Goal: Check status: Check status

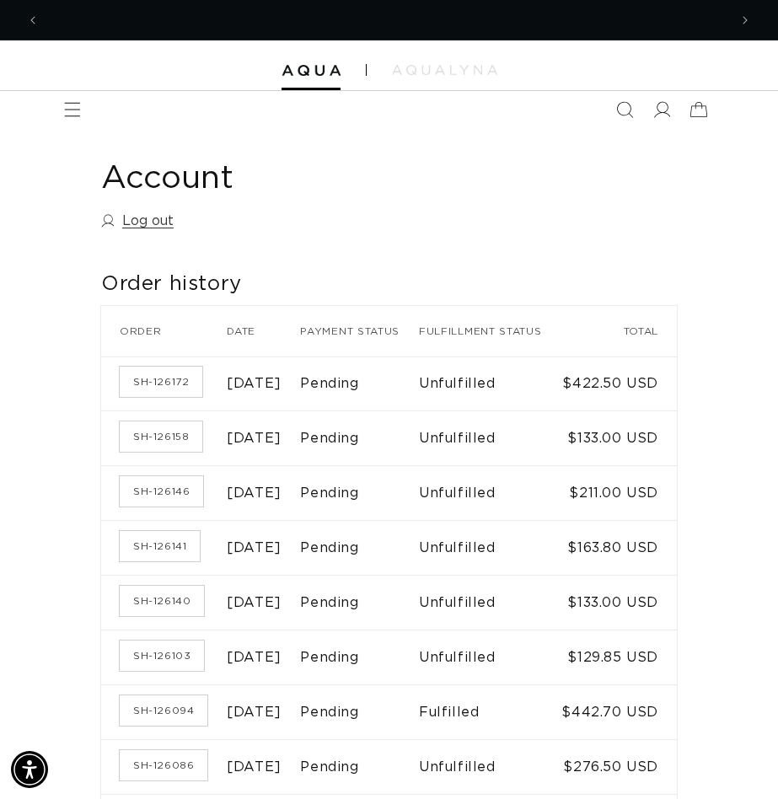
scroll to position [0, 1378]
click at [161, 390] on link "SH-126172" at bounding box center [161, 382] width 83 height 30
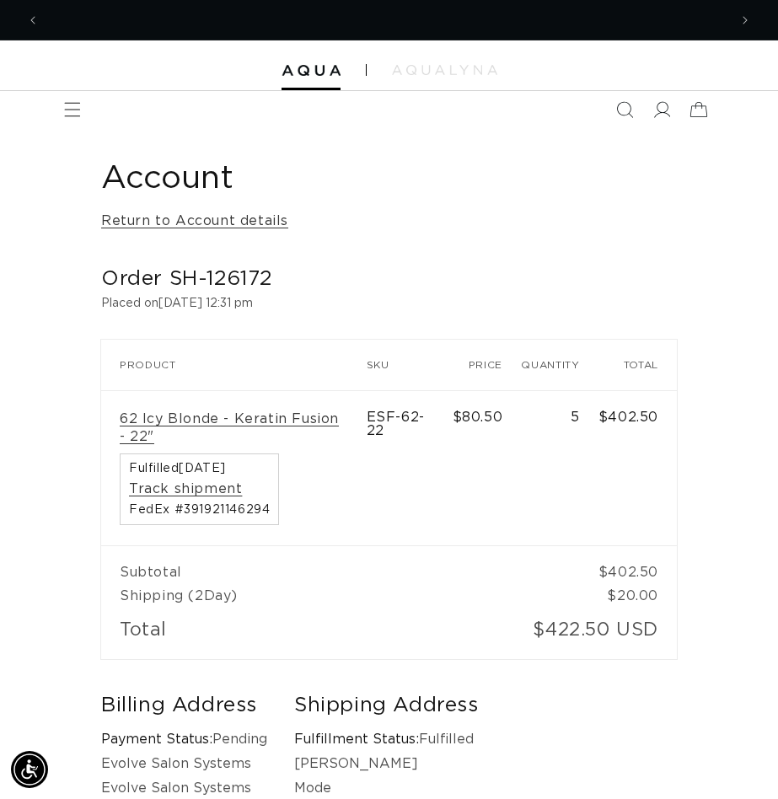
scroll to position [0, 689]
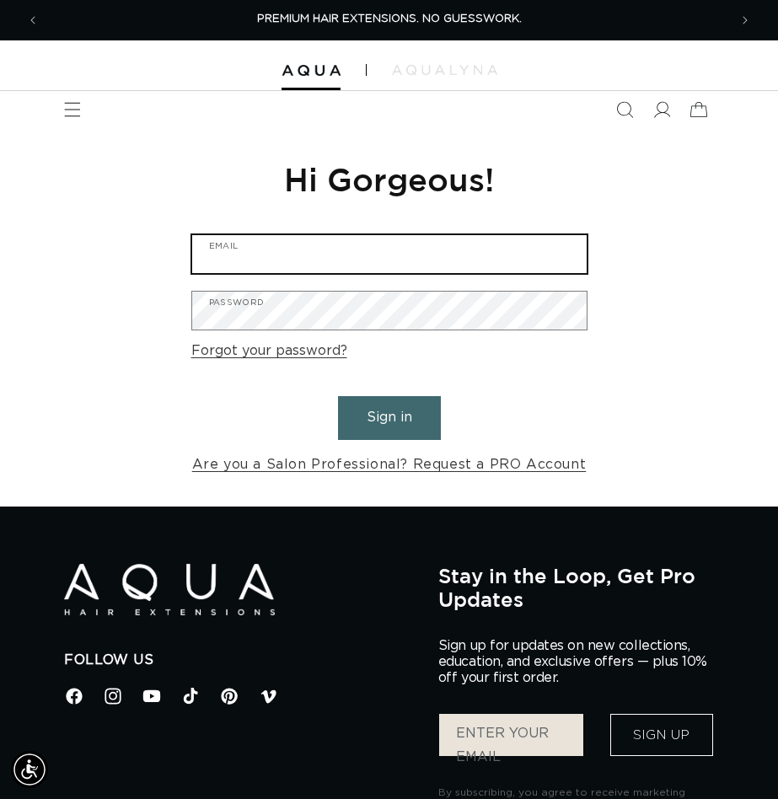
type input "cheryl@evolvesalonsystems.com"
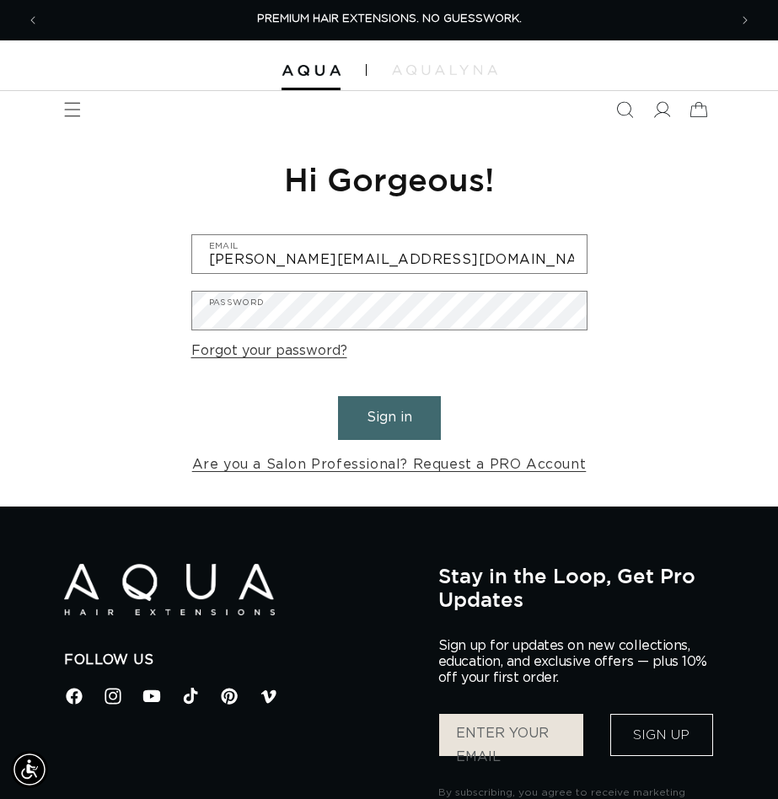
click at [384, 409] on button "Sign in" at bounding box center [389, 417] width 103 height 43
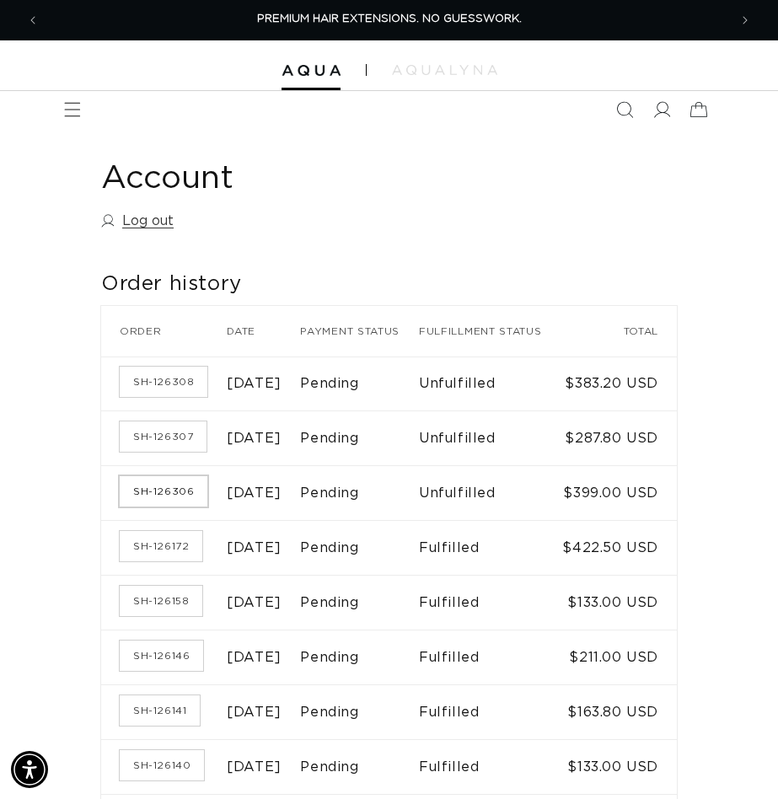
click at [161, 507] on link "SH-126306" at bounding box center [164, 491] width 88 height 30
click at [146, 452] on link "SH-126307" at bounding box center [163, 437] width 87 height 30
click at [169, 393] on link "SH-126308" at bounding box center [164, 382] width 88 height 30
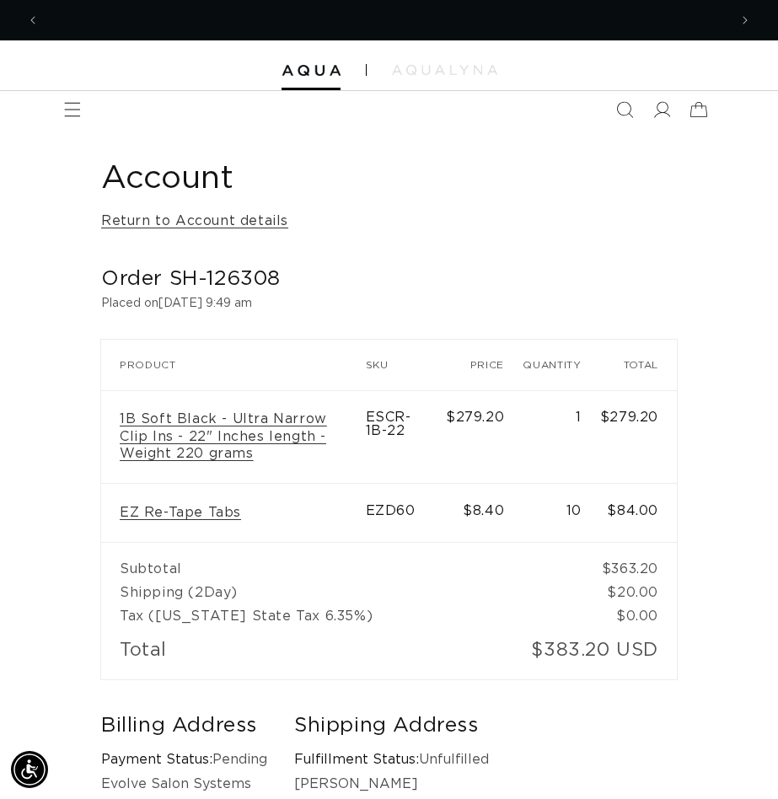
scroll to position [0, 1378]
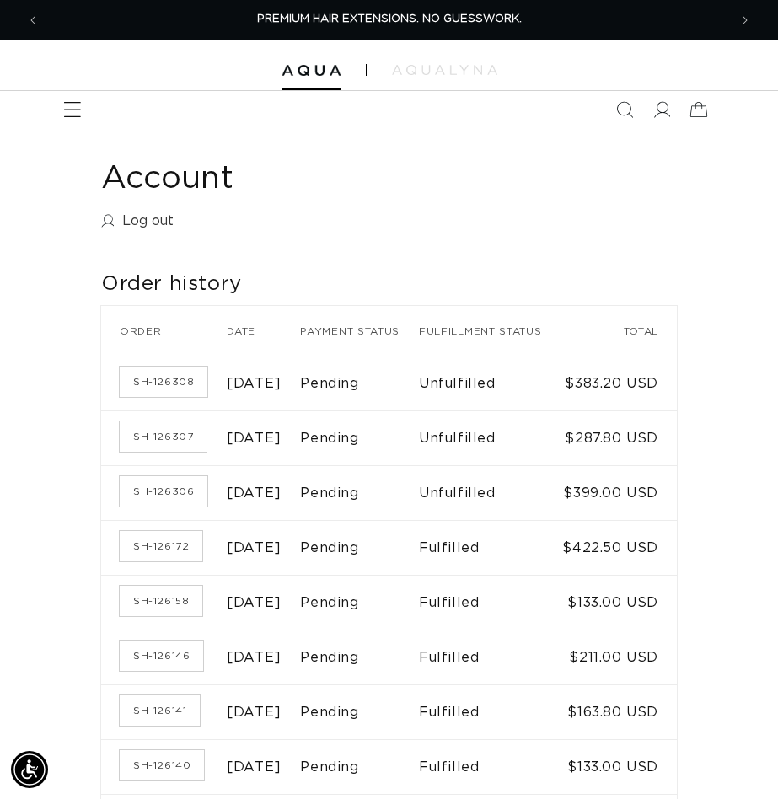
click at [71, 110] on icon "Menu" at bounding box center [72, 109] width 17 height 15
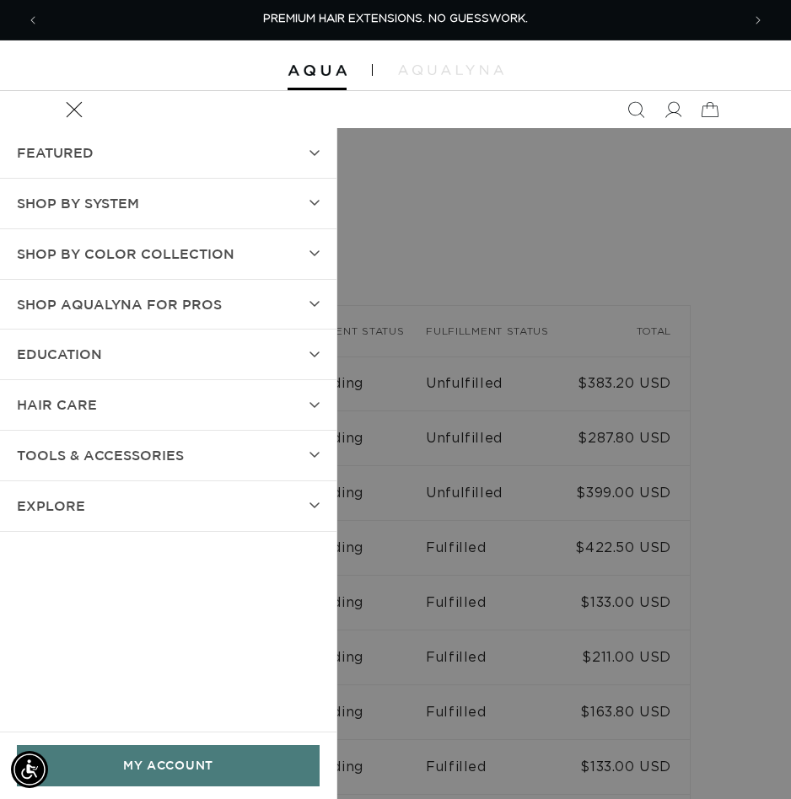
click at [47, 213] on span "SHOP BY SYSTEM" at bounding box center [78, 203] width 122 height 24
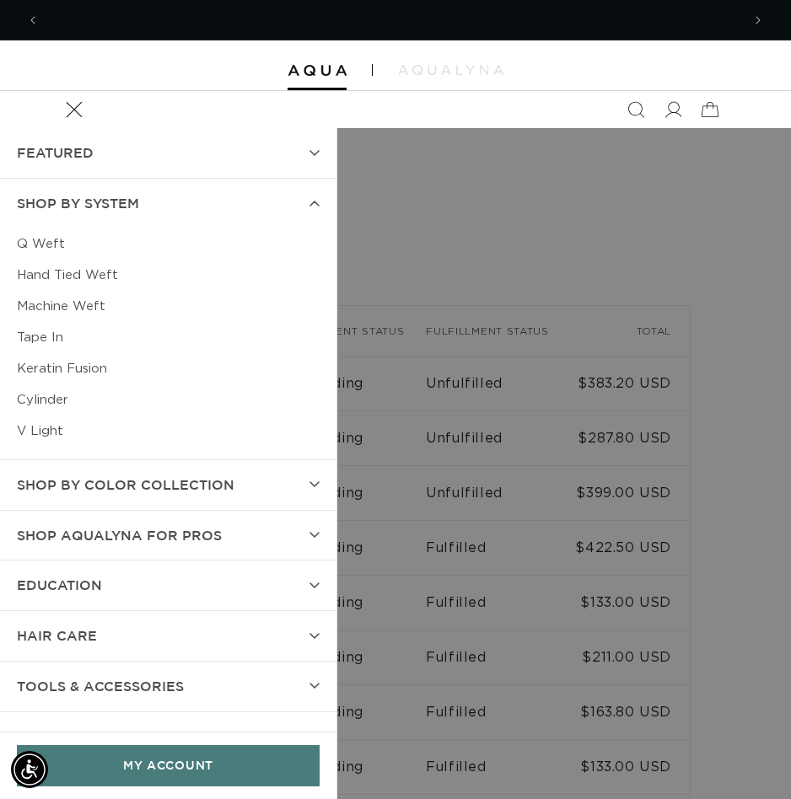
scroll to position [0, 701]
click at [60, 334] on link "Tape In" at bounding box center [168, 337] width 303 height 31
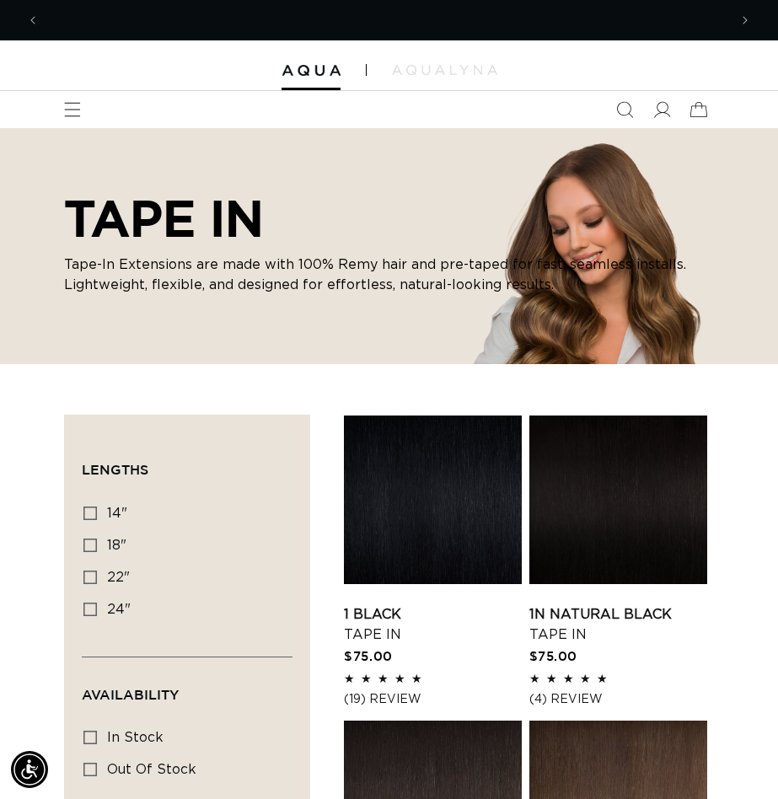
scroll to position [0, 689]
click at [452, 605] on link "1 Black Tape In" at bounding box center [433, 625] width 178 height 40
click at [591, 605] on link "1N Natural Black Tape In" at bounding box center [618, 625] width 178 height 40
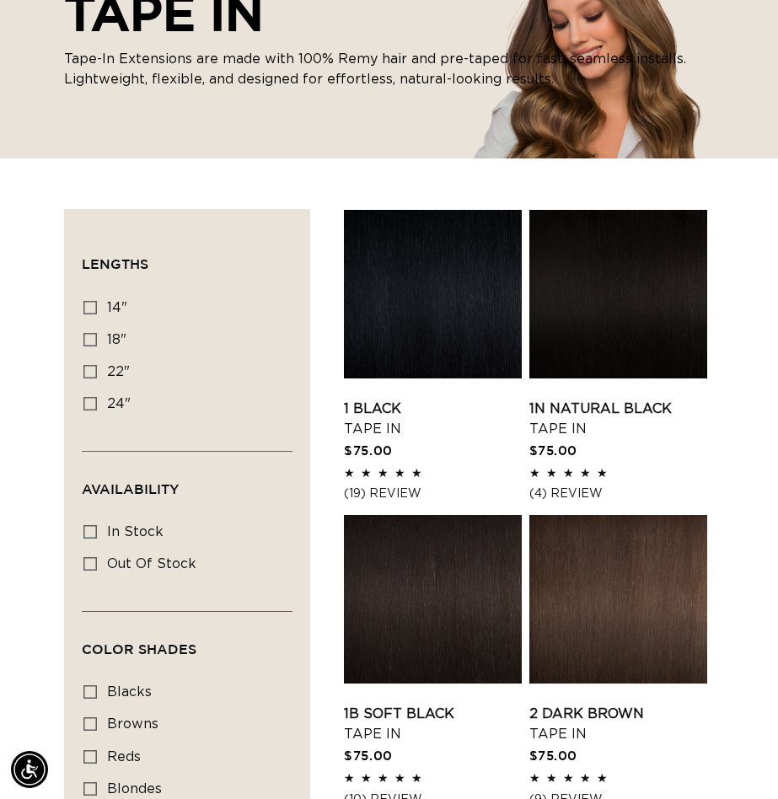
scroll to position [422, 0]
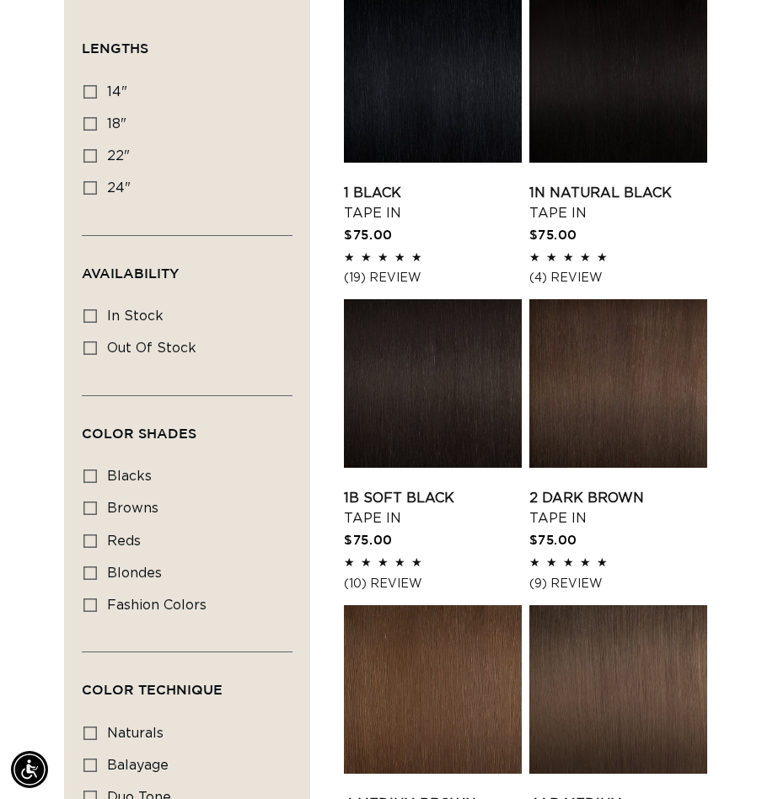
click at [428, 488] on link "1B Soft Black Tape In" at bounding box center [433, 508] width 178 height 40
click at [437, 183] on link "1 Black Tape In" at bounding box center [433, 203] width 178 height 40
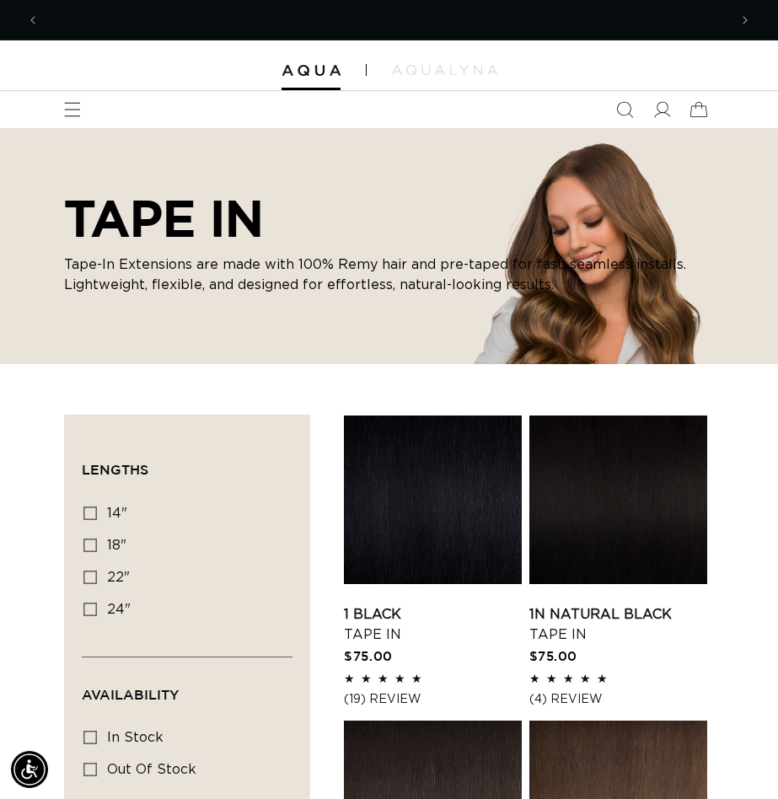
scroll to position [0, 1378]
click at [657, 110] on icon at bounding box center [662, 110] width 18 height 18
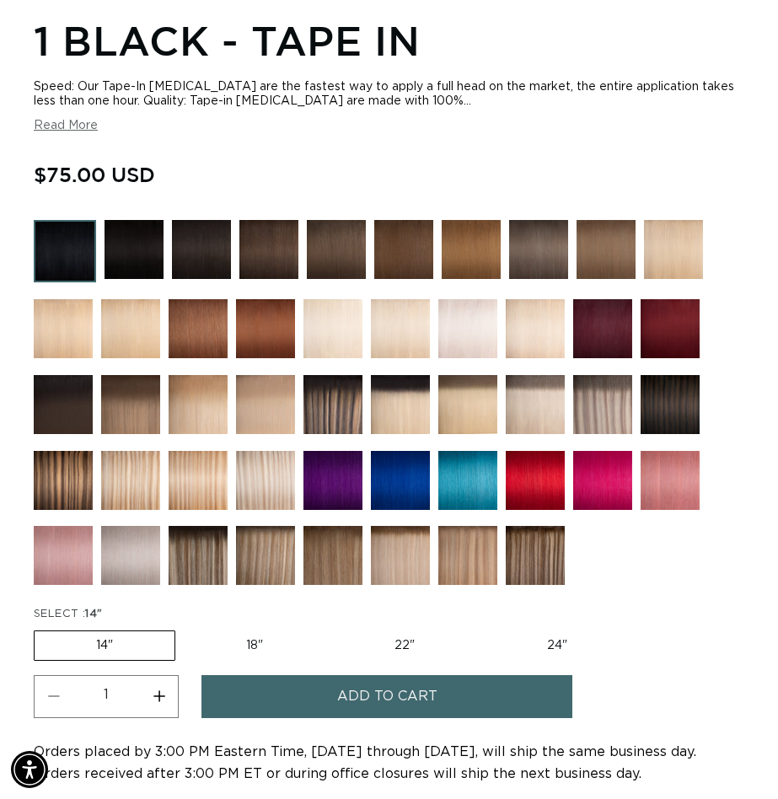
scroll to position [0, 689]
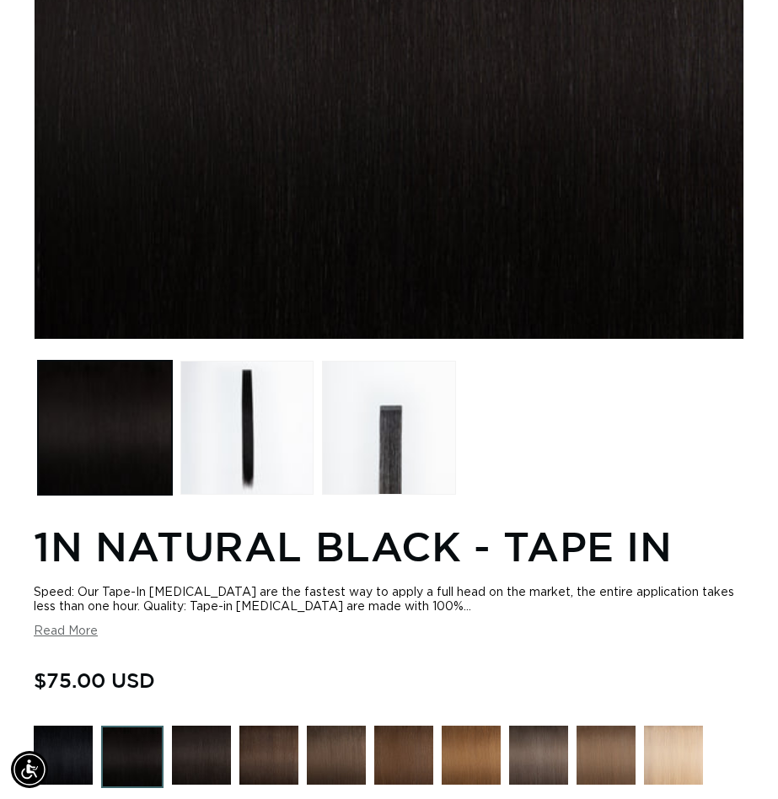
scroll to position [0, 689]
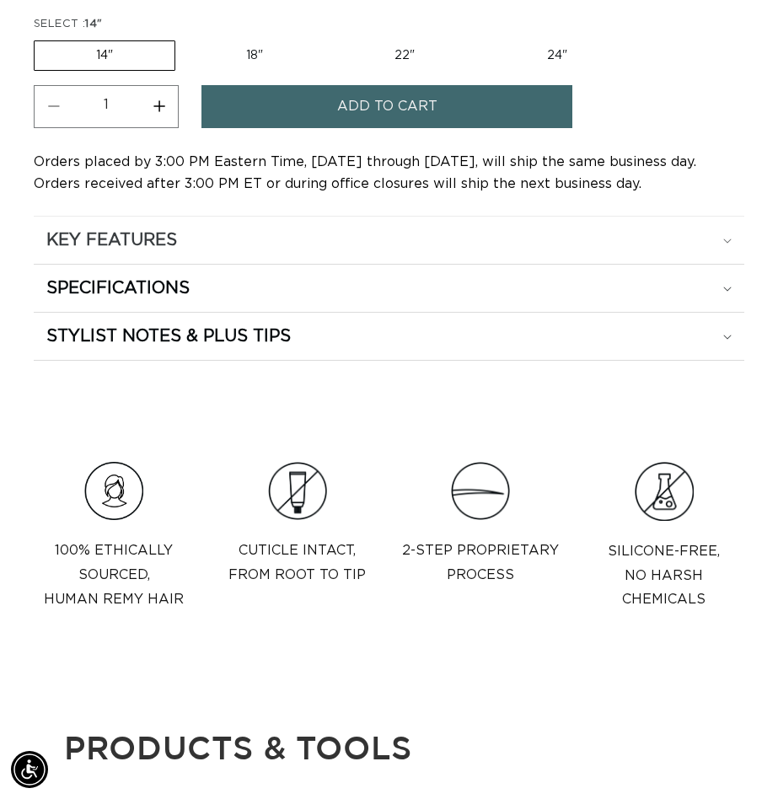
scroll to position [0, 689]
click at [164, 229] on h2 "KEY FEATURES" at bounding box center [111, 240] width 131 height 22
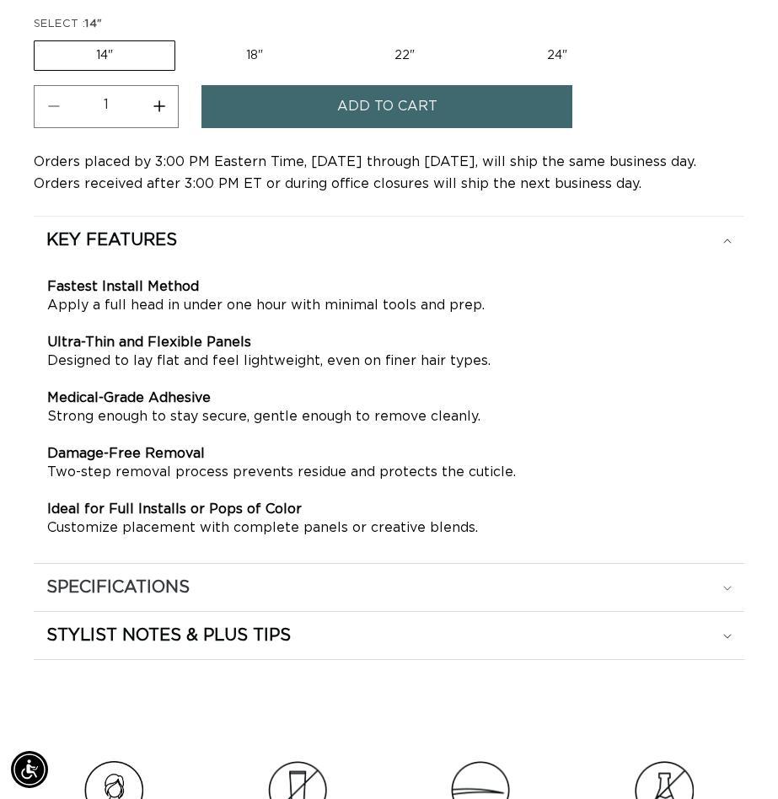
click at [221, 251] on div "SPECIFICATIONS" at bounding box center [388, 240] width 685 height 22
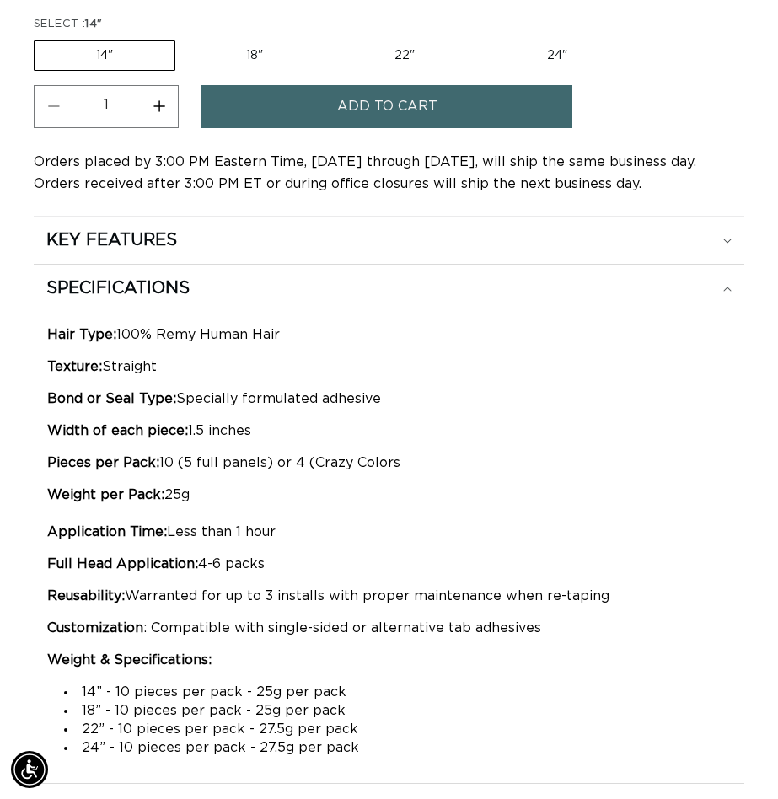
scroll to position [0, 1378]
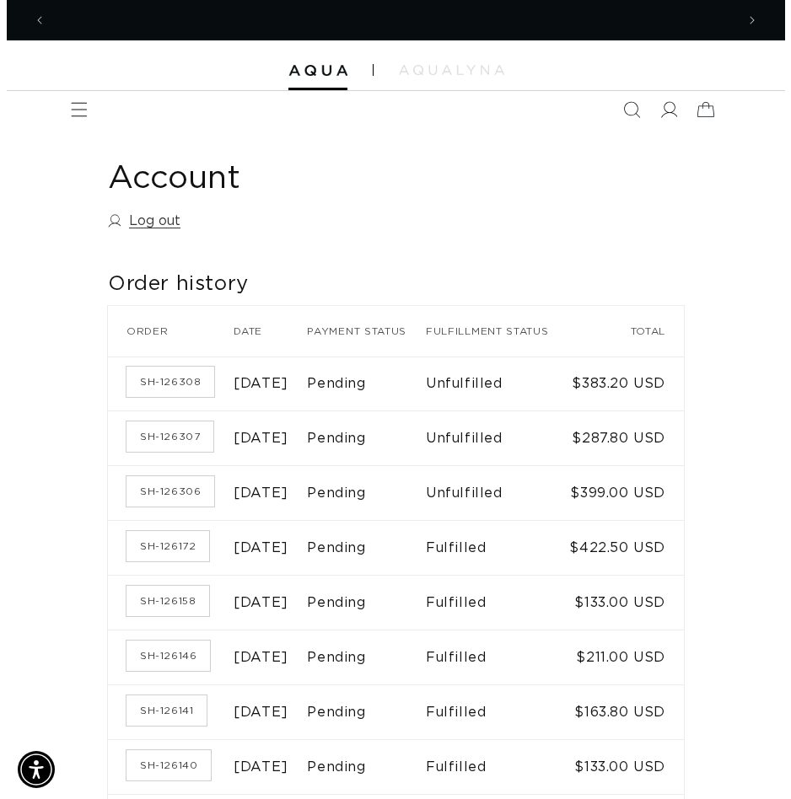
scroll to position [0, 689]
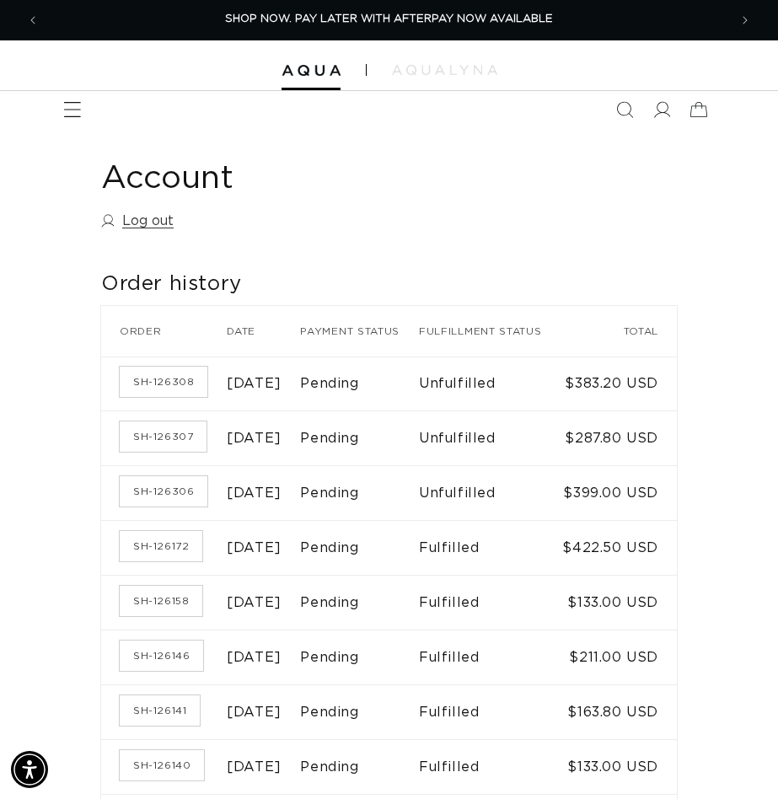
click at [66, 102] on icon "Menu" at bounding box center [73, 110] width 18 height 18
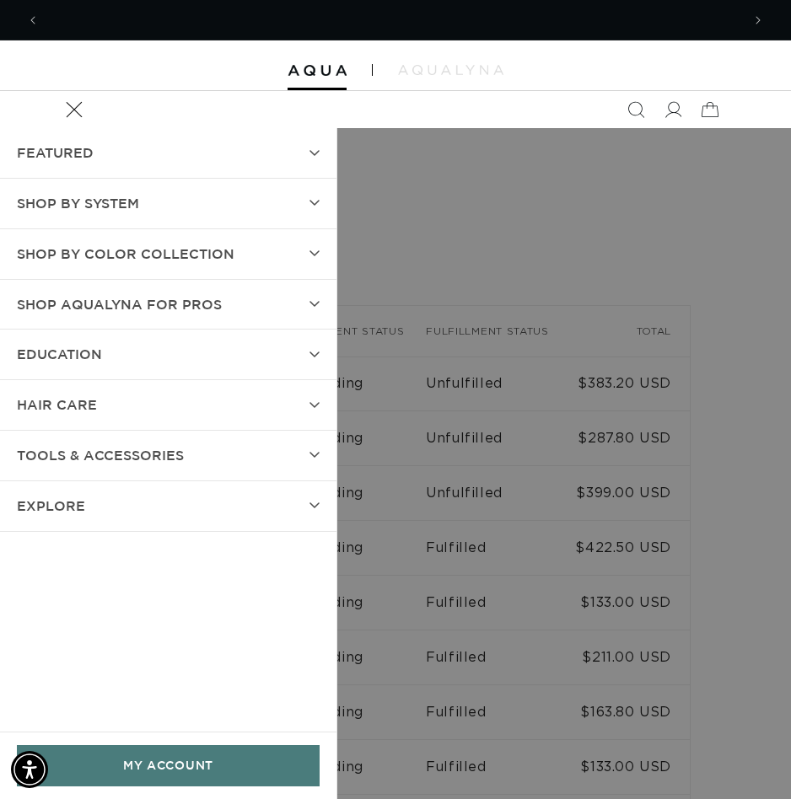
scroll to position [0, 701]
click at [138, 197] on span "SHOP BY SYSTEM" at bounding box center [78, 203] width 122 height 24
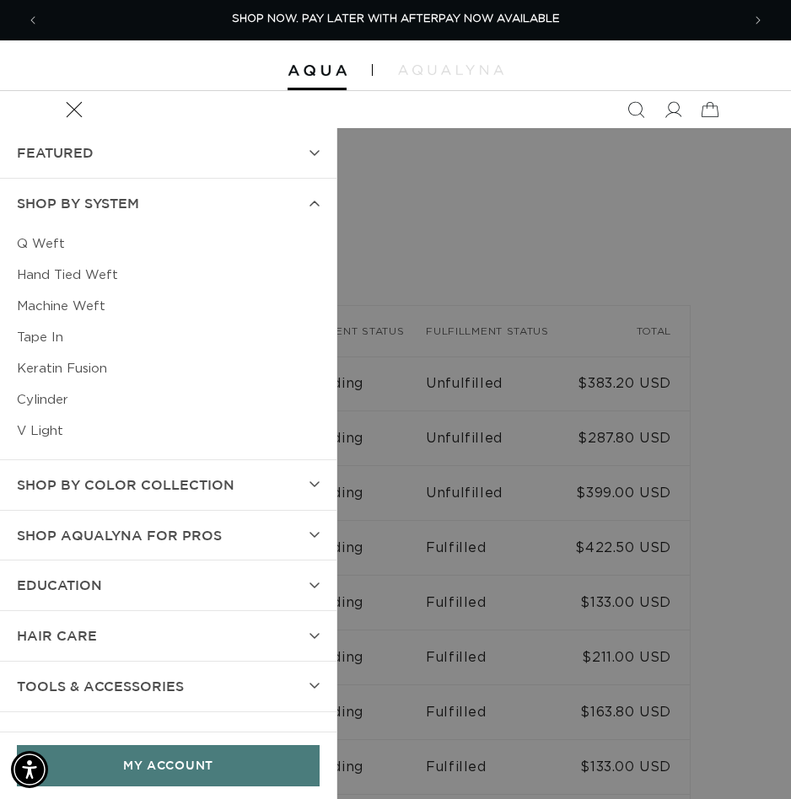
click at [137, 202] on span "SHOP BY SYSTEM" at bounding box center [78, 203] width 122 height 24
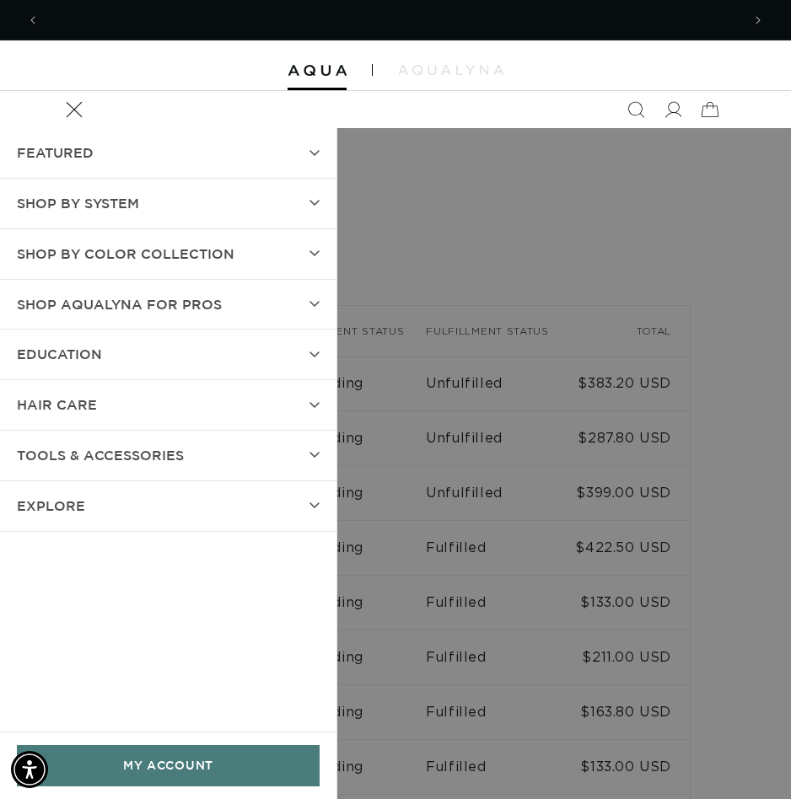
scroll to position [0, 1403]
click at [143, 252] on span "Shop by Color Collection" at bounding box center [126, 254] width 218 height 24
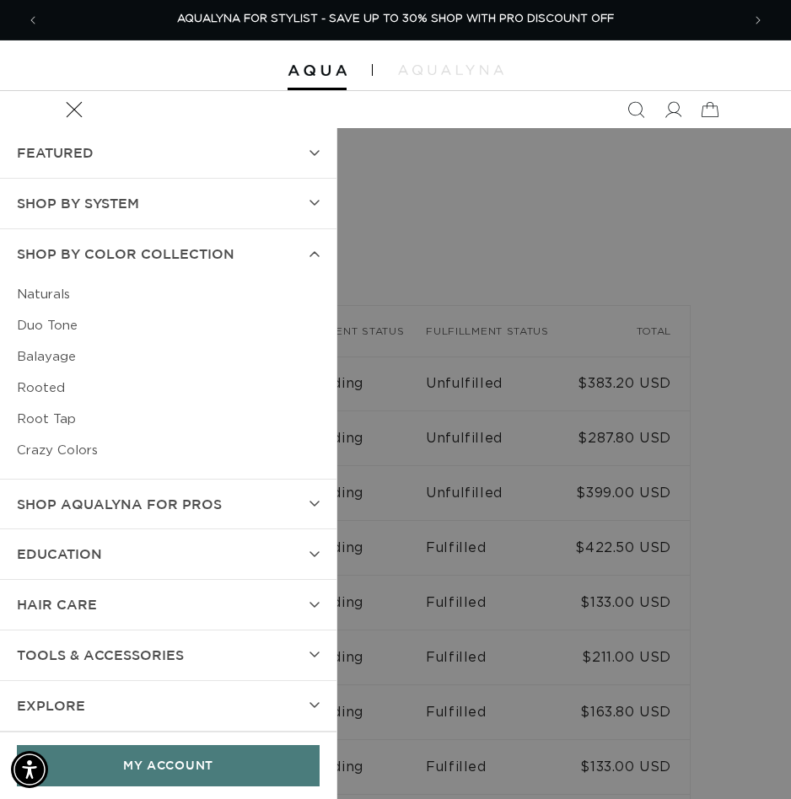
click at [143, 252] on span "Shop by Color Collection" at bounding box center [126, 254] width 218 height 24
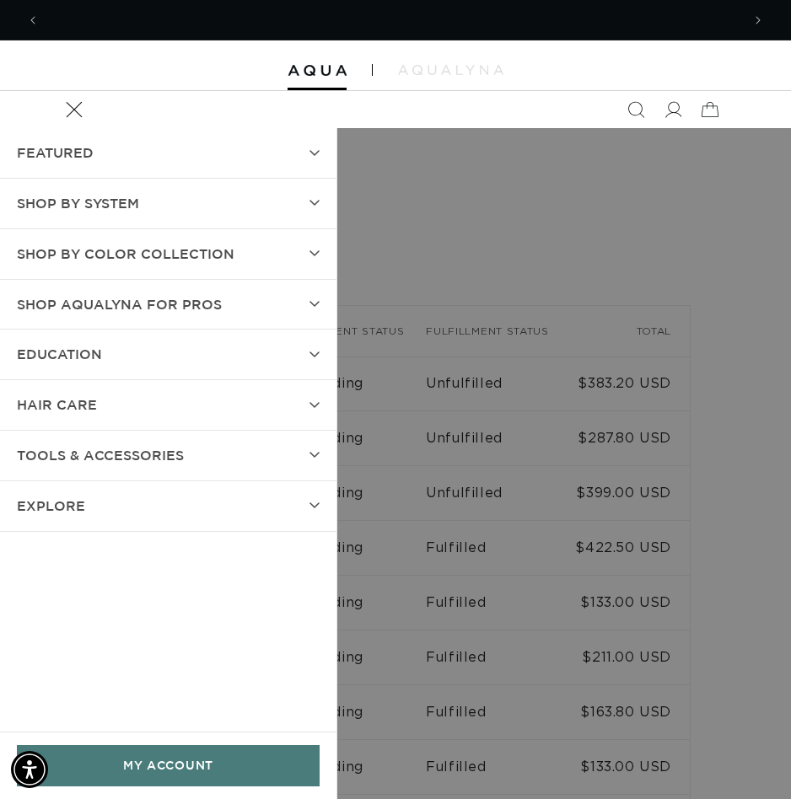
click at [140, 255] on span "Shop by Color Collection" at bounding box center [126, 254] width 218 height 24
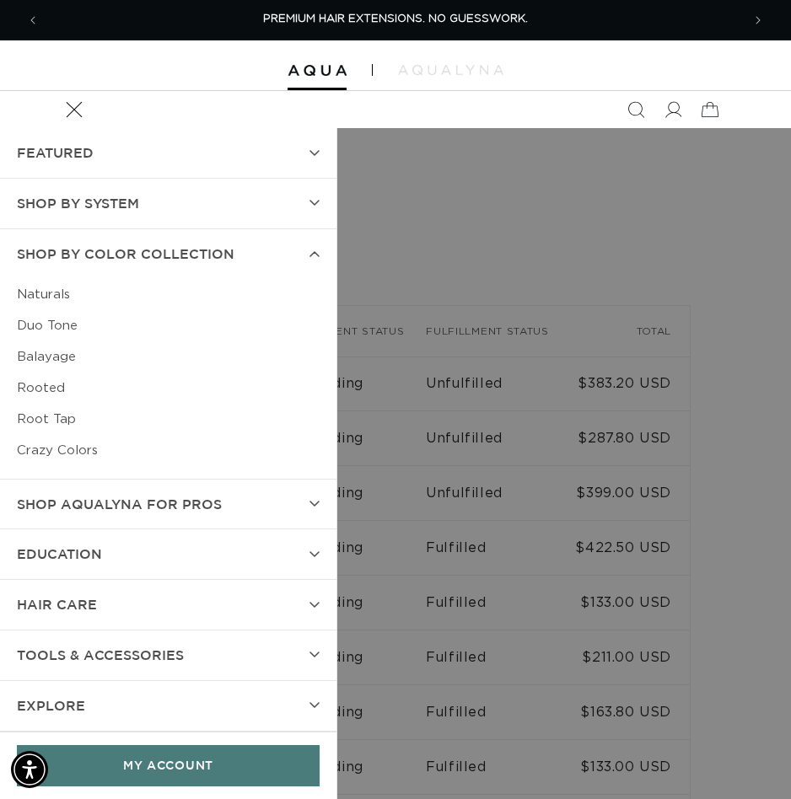
click at [140, 255] on span "Shop by Color Collection" at bounding box center [126, 254] width 218 height 24
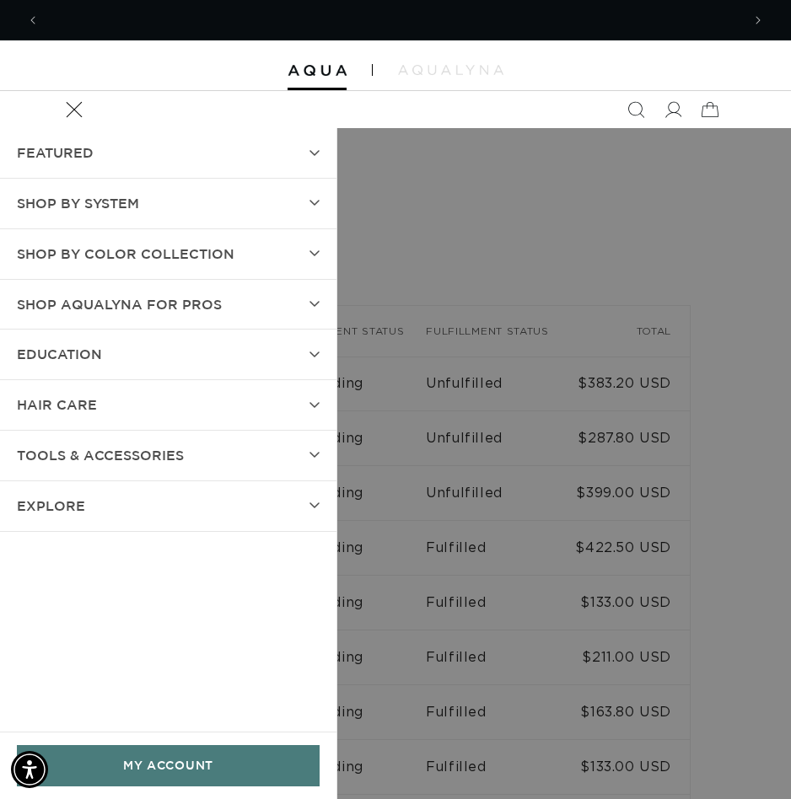
click at [139, 310] on span "Shop AquaLyna for Pros" at bounding box center [119, 305] width 205 height 24
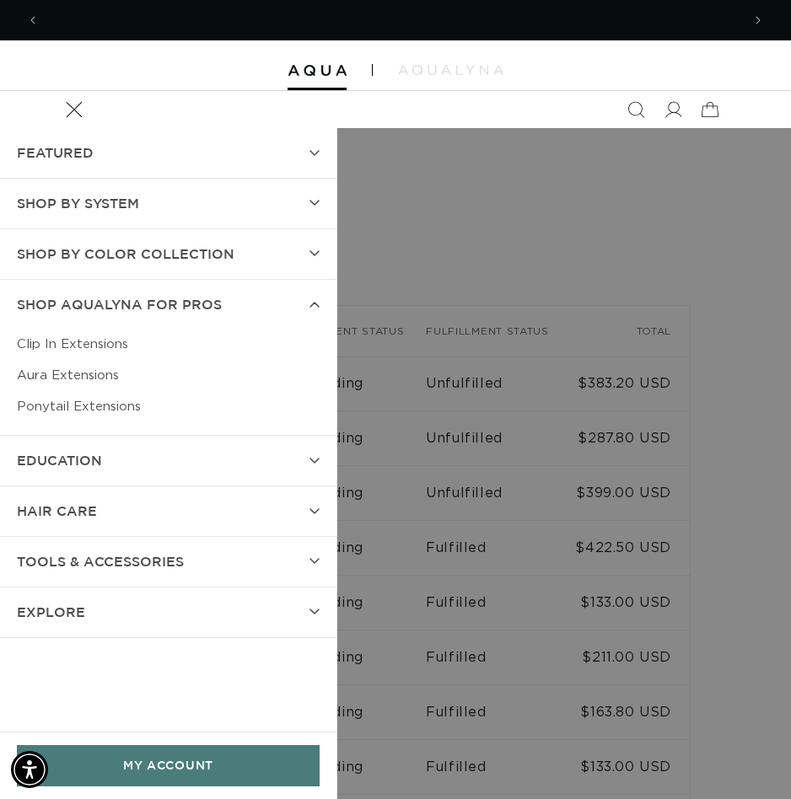
scroll to position [0, 1403]
click at [89, 341] on link "Clip In Extensions" at bounding box center [168, 344] width 303 height 31
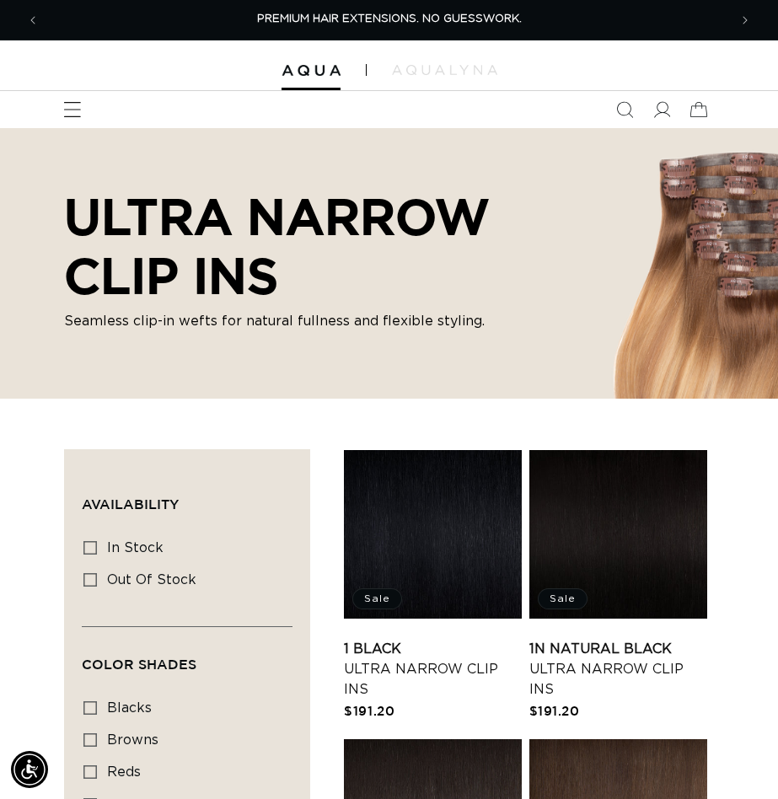
click at [67, 107] on icon "Menu" at bounding box center [73, 110] width 18 height 18
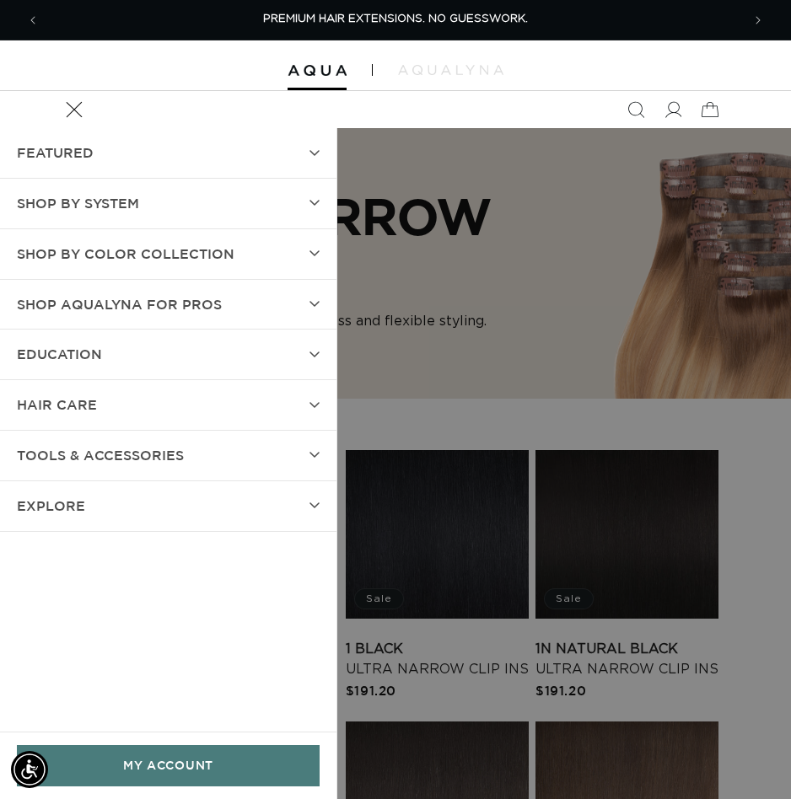
click at [99, 304] on span "Shop AquaLyna for Pros" at bounding box center [119, 305] width 205 height 24
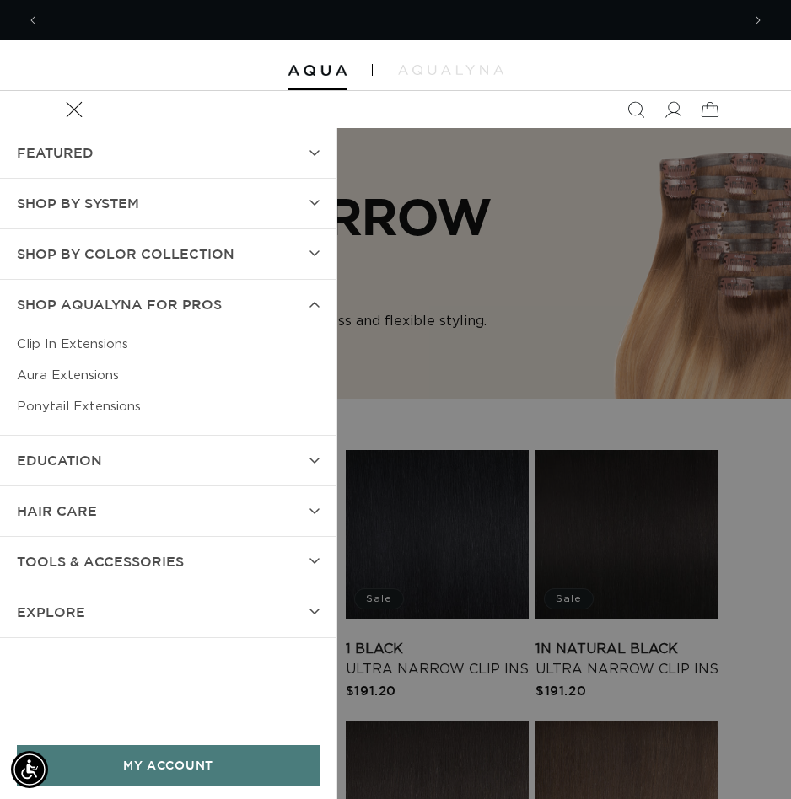
click at [90, 375] on link "Aura Extensions" at bounding box center [168, 375] width 303 height 31
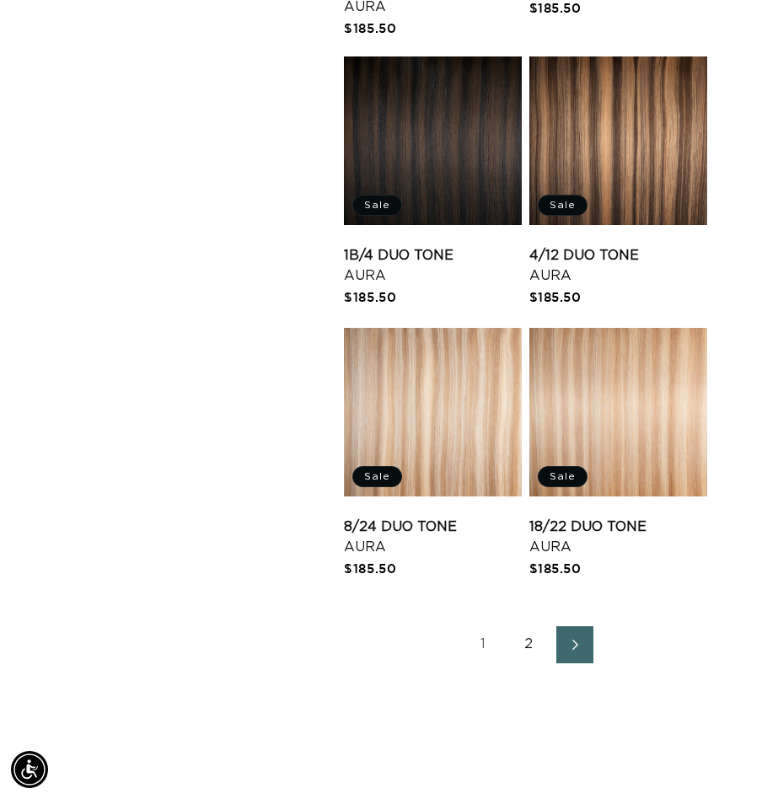
scroll to position [0, 689]
click at [526, 648] on link "2" at bounding box center [529, 644] width 37 height 37
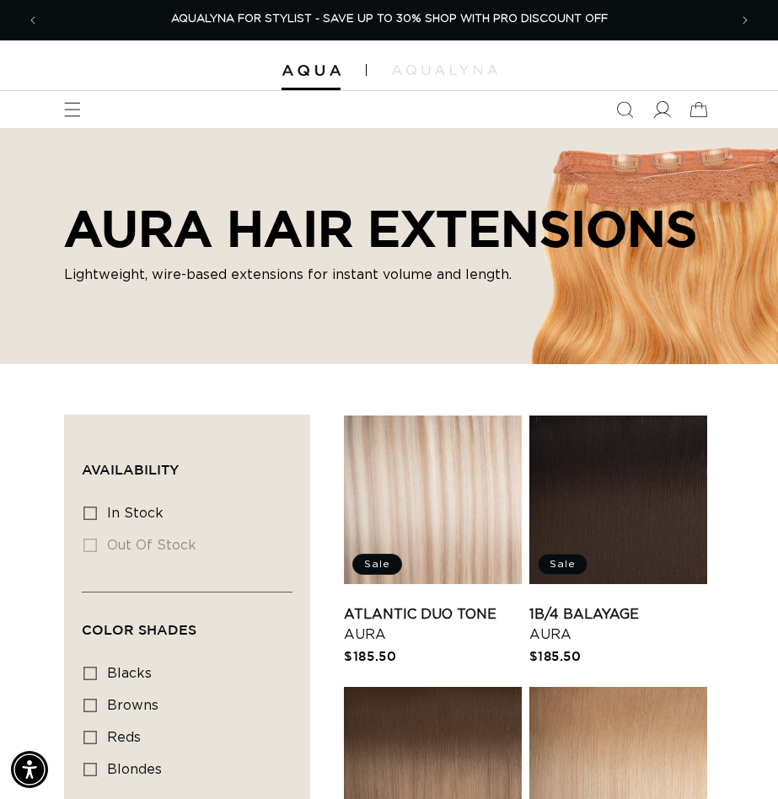
click at [661, 110] on icon at bounding box center [662, 110] width 18 height 18
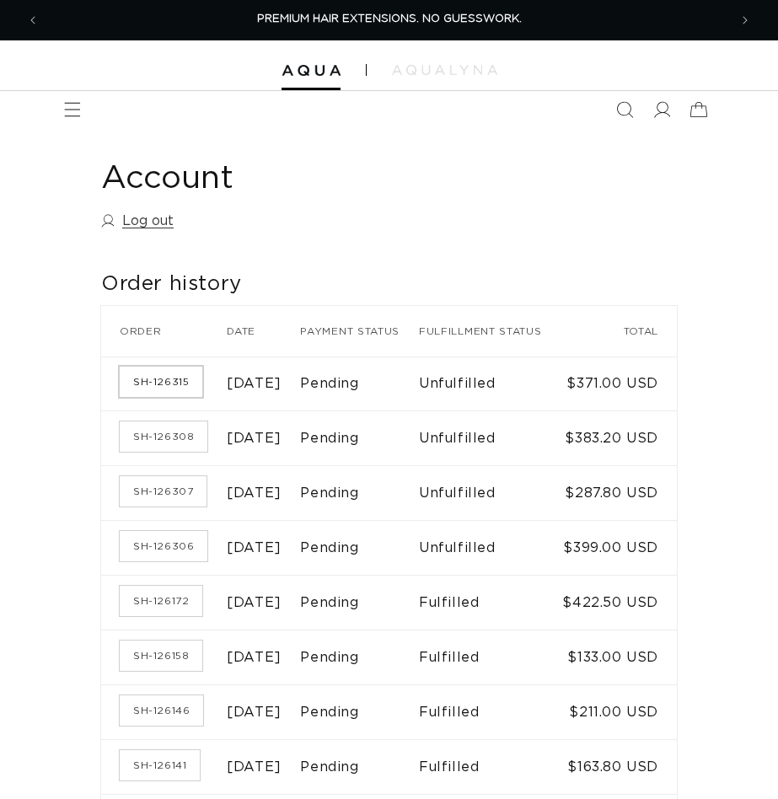
click at [164, 397] on link "SH-126315" at bounding box center [161, 382] width 83 height 30
click at [171, 395] on link "SH-126319" at bounding box center [161, 382] width 83 height 30
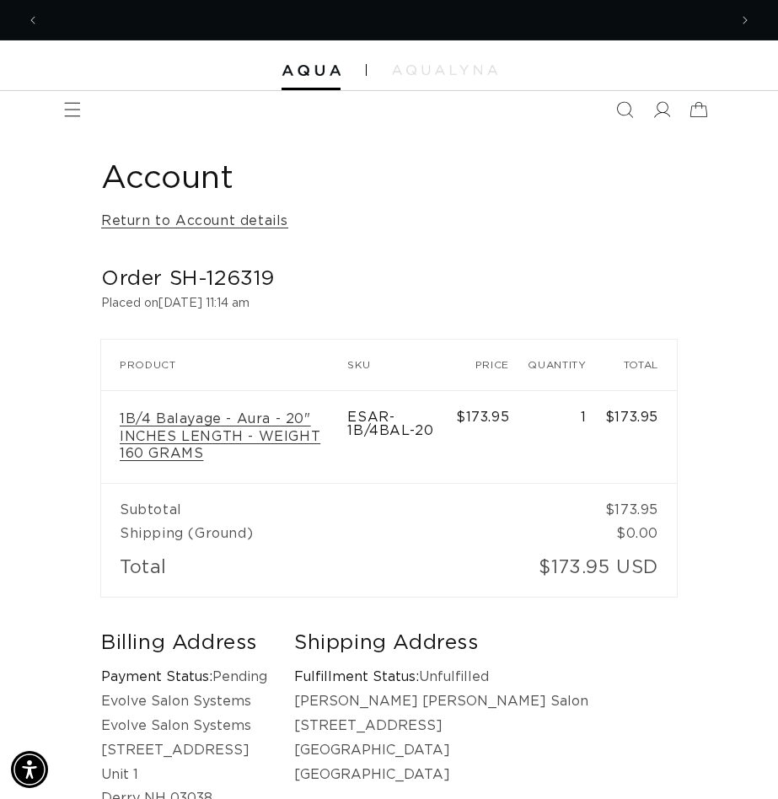
scroll to position [0, 1378]
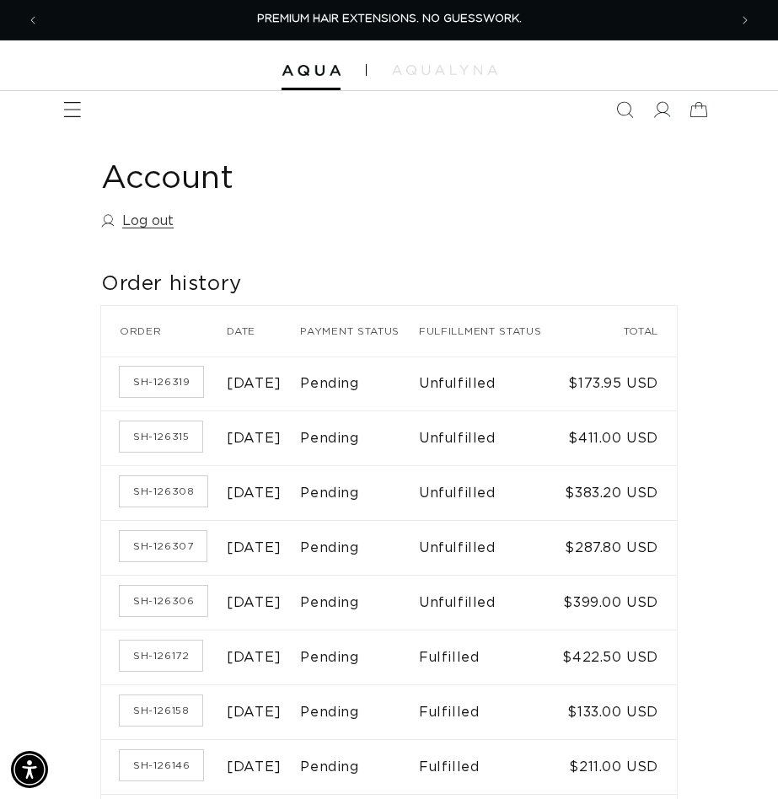
click at [74, 96] on span "Menu" at bounding box center [72, 109] width 37 height 37
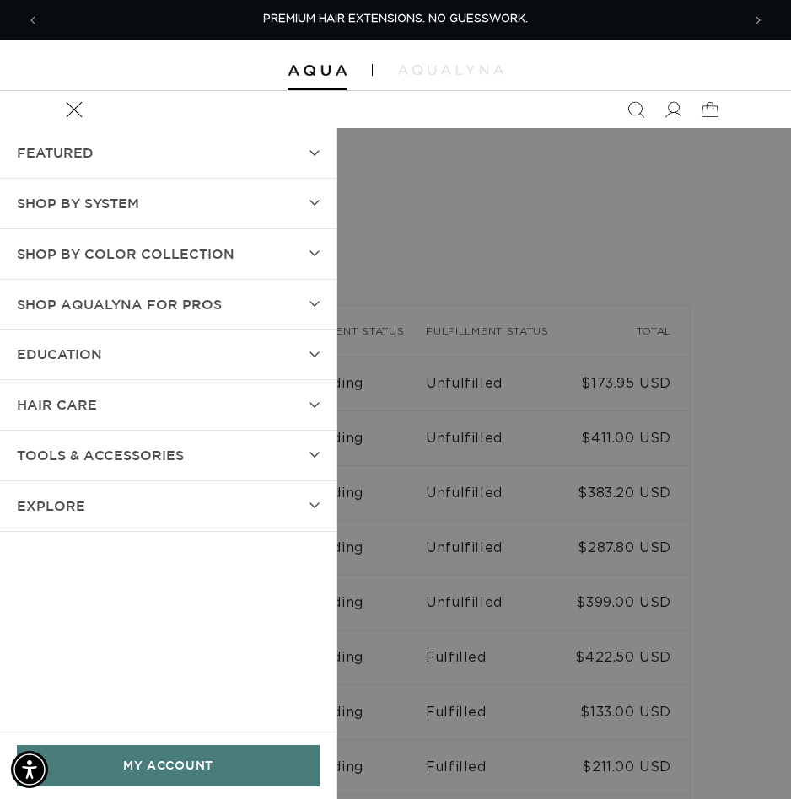
click at [105, 212] on span "SHOP BY SYSTEM" at bounding box center [78, 203] width 122 height 24
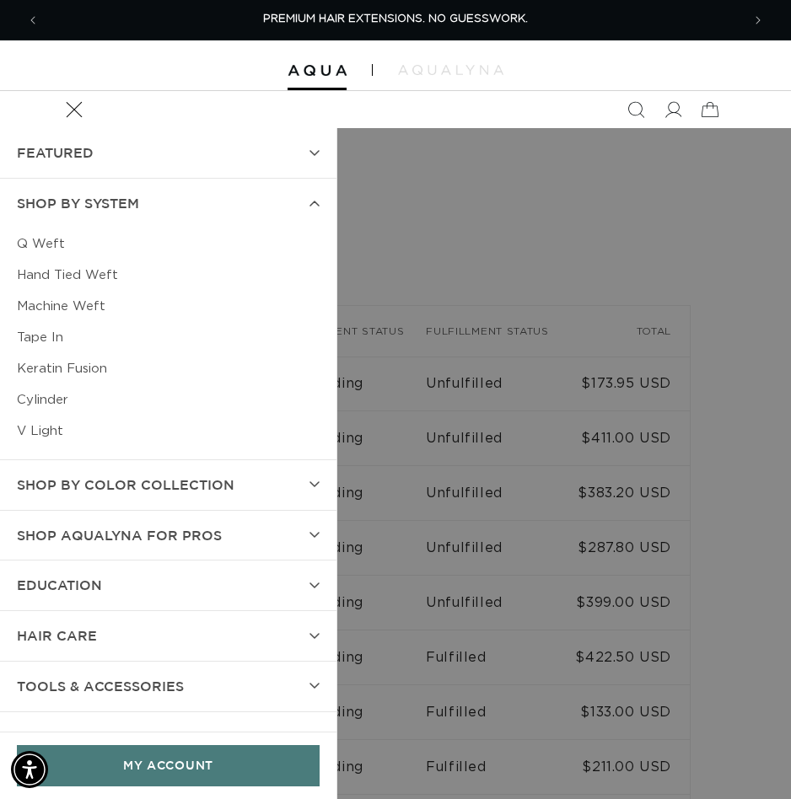
click at [35, 336] on link "Tape In" at bounding box center [168, 337] width 303 height 31
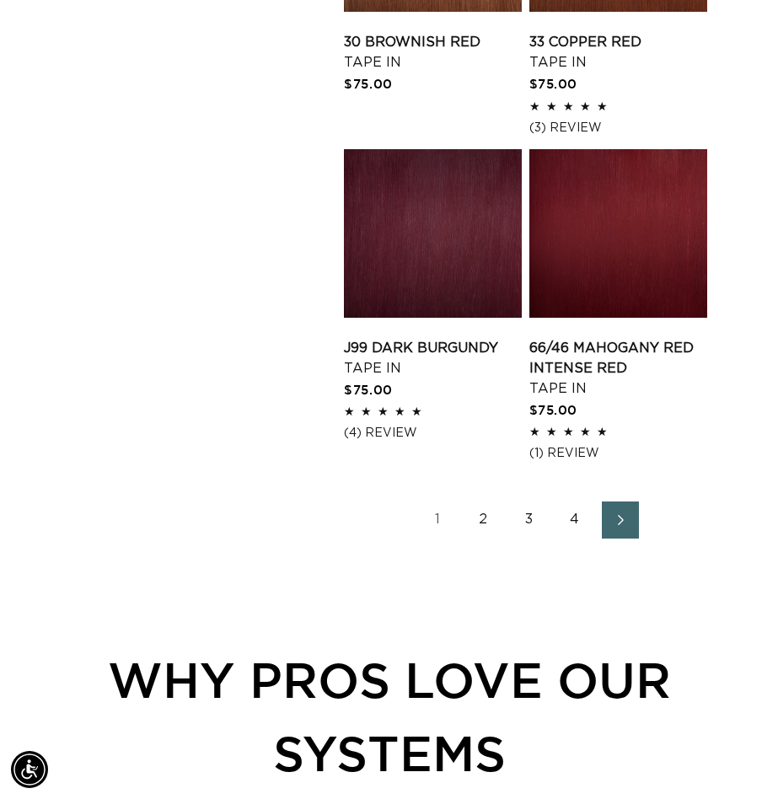
scroll to position [0, 689]
click at [478, 518] on link "2" at bounding box center [483, 520] width 37 height 37
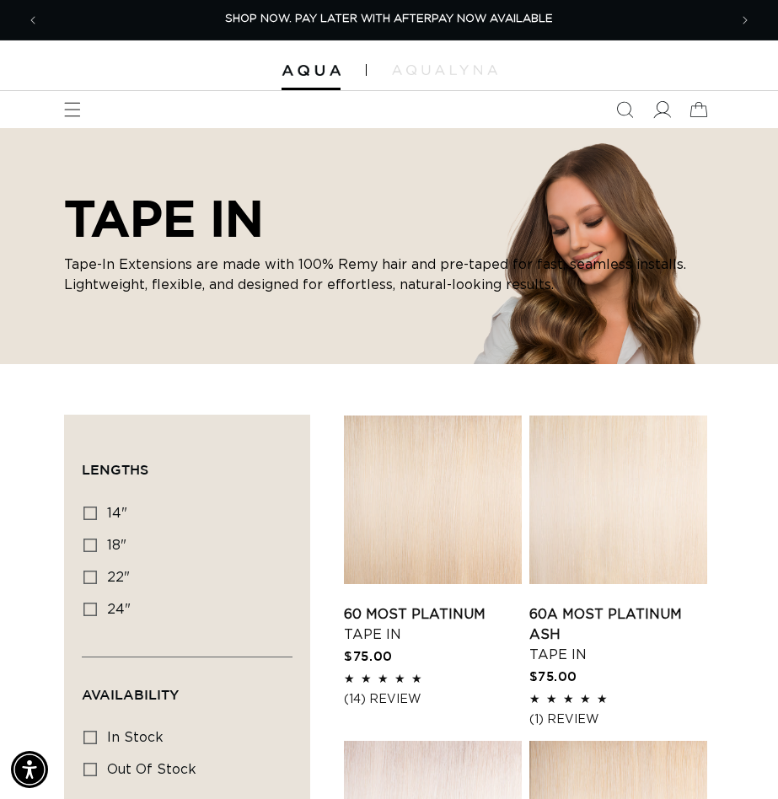
click at [669, 109] on icon at bounding box center [662, 110] width 18 height 18
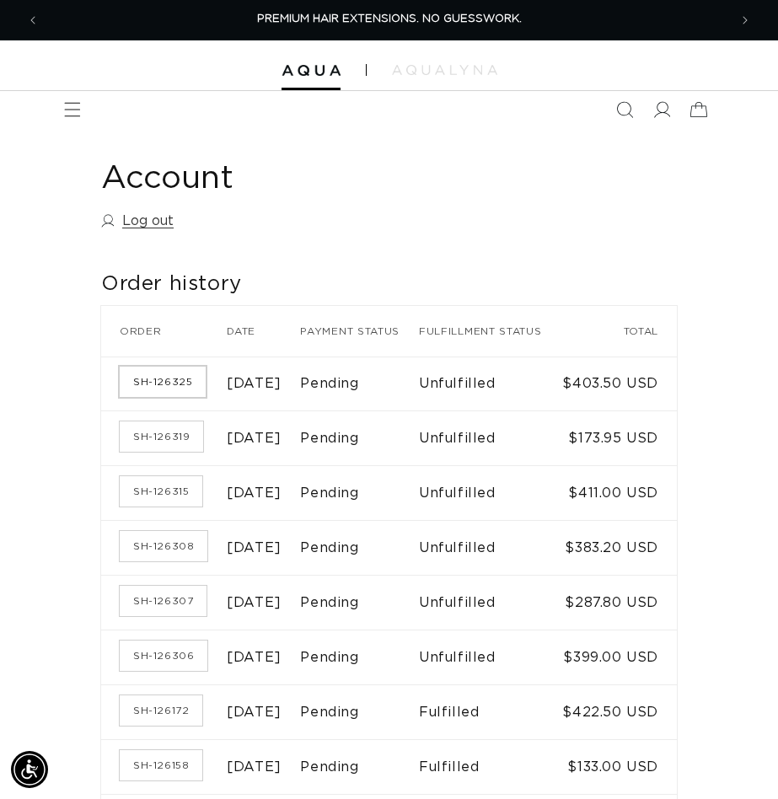
click at [155, 397] on link "SH-126325" at bounding box center [163, 382] width 86 height 30
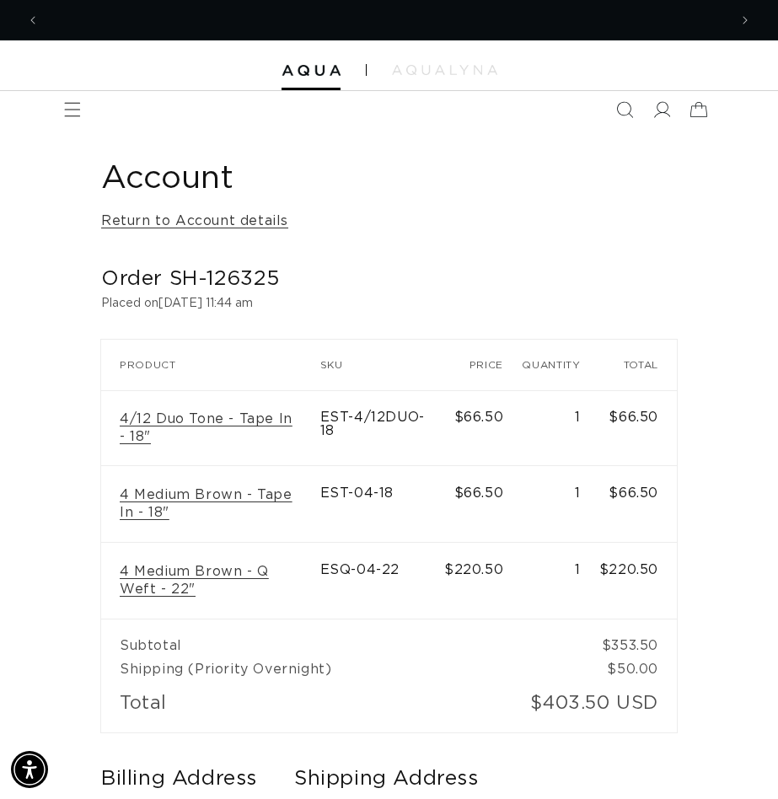
scroll to position [0, 1378]
